Goal: Navigation & Orientation: Find specific page/section

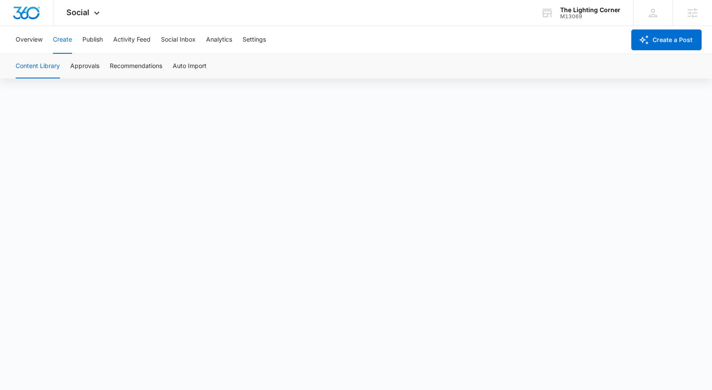
scroll to position [6, 0]
click at [92, 43] on button "Publish" at bounding box center [92, 40] width 20 height 28
click at [71, 44] on button "Create" at bounding box center [62, 40] width 19 height 28
click at [74, 62] on button "Approvals" at bounding box center [84, 66] width 29 height 24
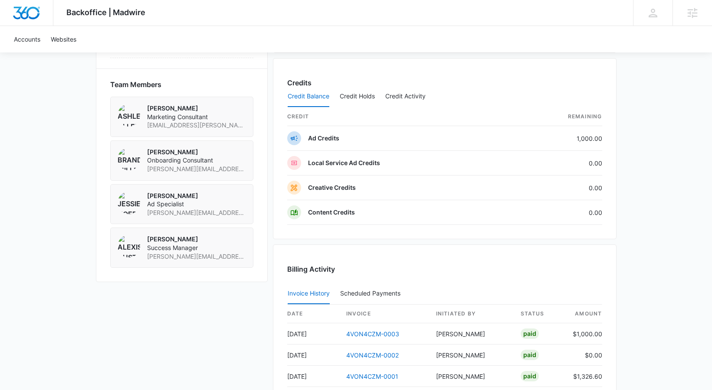
scroll to position [596, 0]
